Goal: Check status: Check status

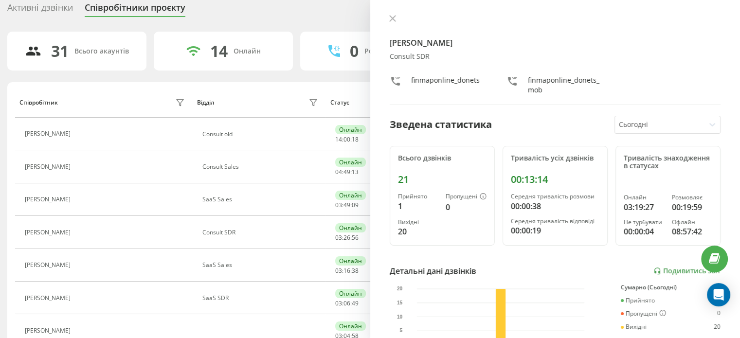
scroll to position [82, 0]
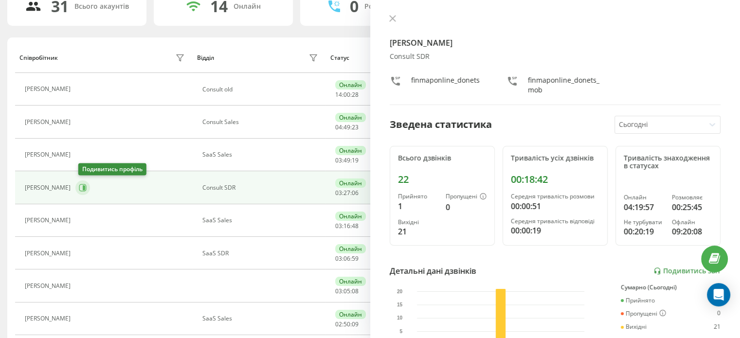
click at [84, 188] on icon at bounding box center [83, 188] width 8 height 8
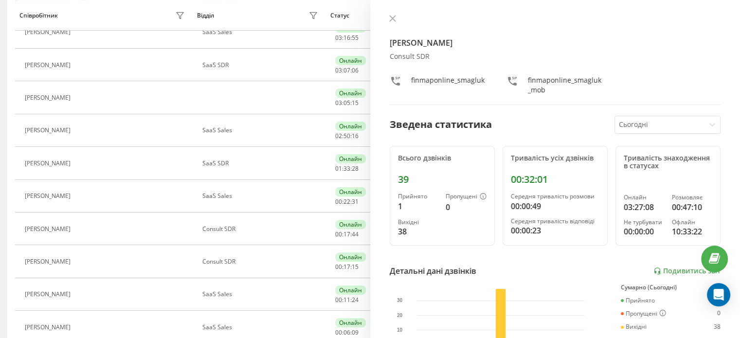
scroll to position [292, 0]
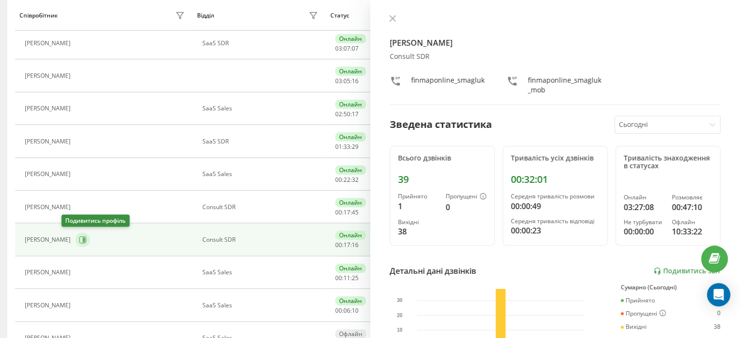
click at [83, 239] on icon at bounding box center [84, 239] width 2 height 5
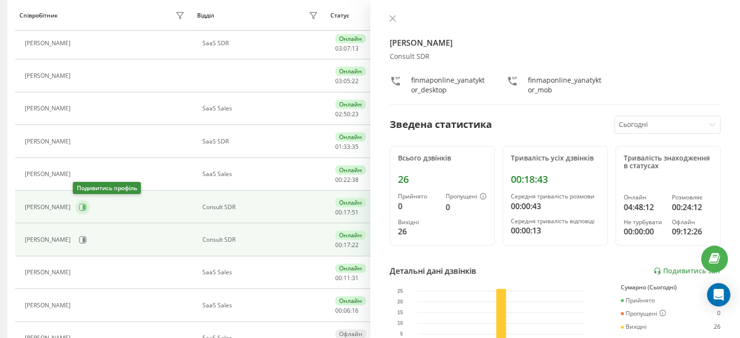
click at [79, 205] on icon at bounding box center [83, 207] width 8 height 8
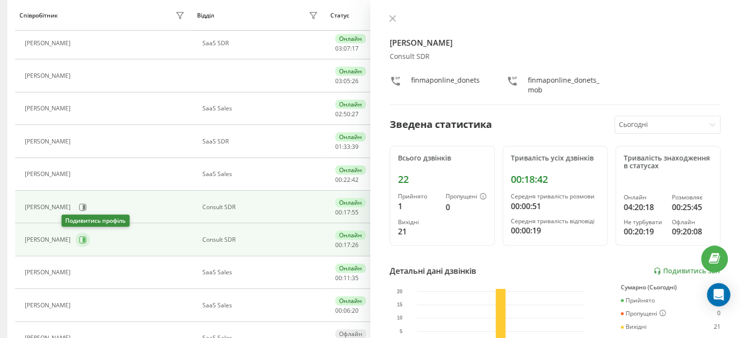
click at [79, 236] on icon at bounding box center [82, 239] width 7 height 7
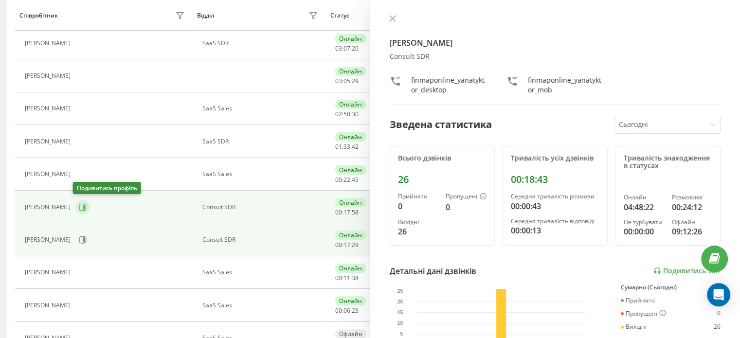
click at [79, 206] on icon at bounding box center [83, 207] width 8 height 8
